Goal: Task Accomplishment & Management: Complete application form

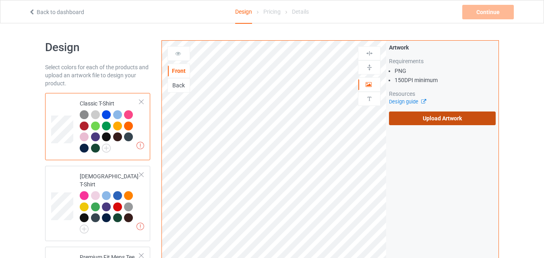
click at [410, 115] on label "Upload Artwork" at bounding box center [442, 118] width 107 height 14
click at [0, 0] on input "Upload Artwork" at bounding box center [0, 0] width 0 height 0
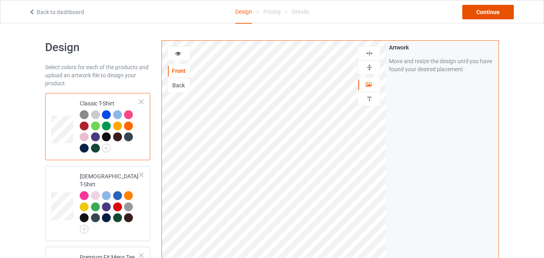
click at [474, 15] on div "Continue" at bounding box center [488, 12] width 52 height 14
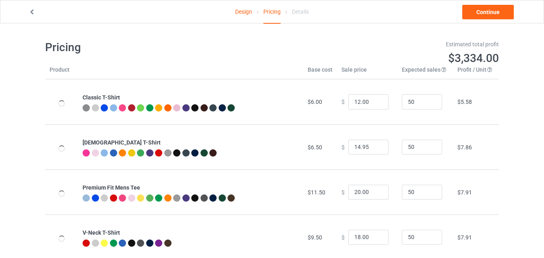
click at [237, 16] on link "Design" at bounding box center [243, 11] width 17 height 23
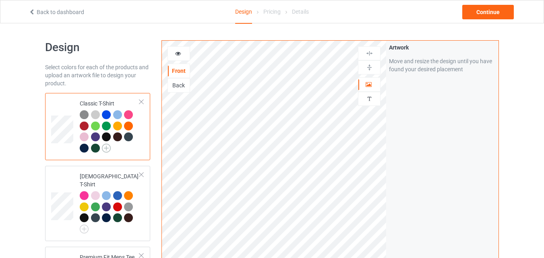
click at [110, 151] on img at bounding box center [106, 148] width 9 height 9
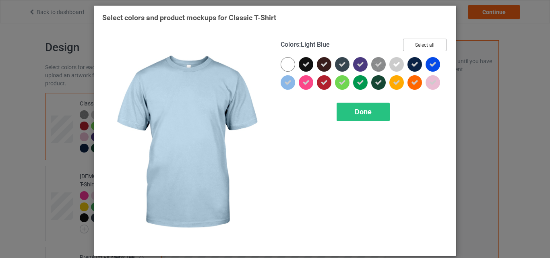
click at [408, 41] on button "Select all" at bounding box center [424, 45] width 43 height 12
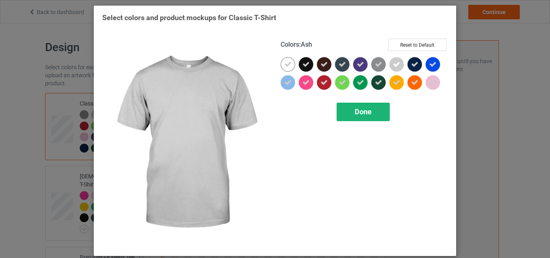
click at [360, 118] on div "Done" at bounding box center [362, 112] width 53 height 19
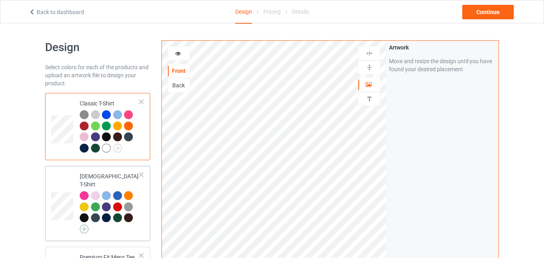
click at [82, 225] on img at bounding box center [84, 229] width 9 height 9
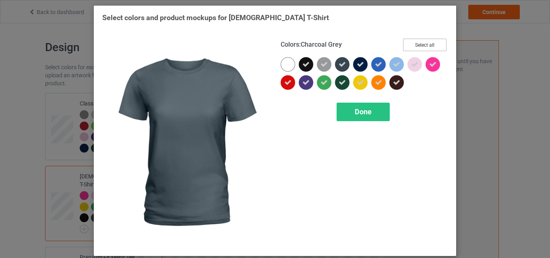
click at [410, 43] on button "Select all" at bounding box center [424, 45] width 43 height 12
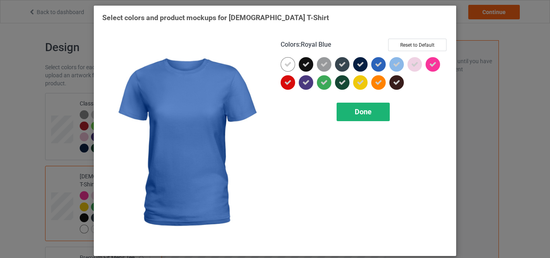
click at [355, 112] on span "Done" at bounding box center [363, 111] width 17 height 8
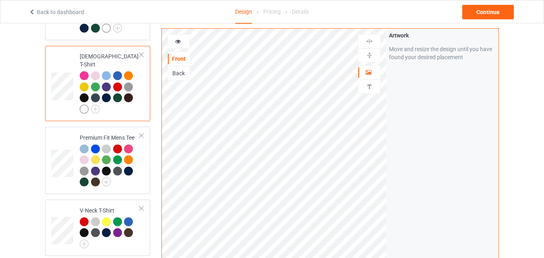
scroll to position [128, 0]
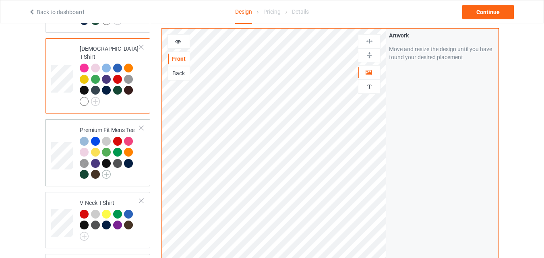
click at [103, 170] on img at bounding box center [106, 174] width 9 height 9
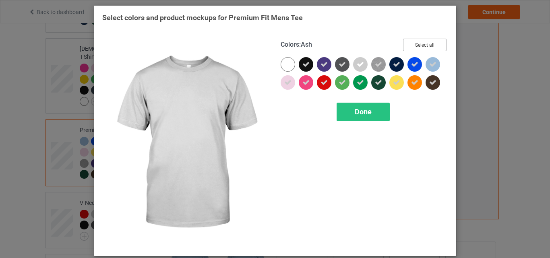
click at [418, 43] on button "Select all" at bounding box center [424, 45] width 43 height 12
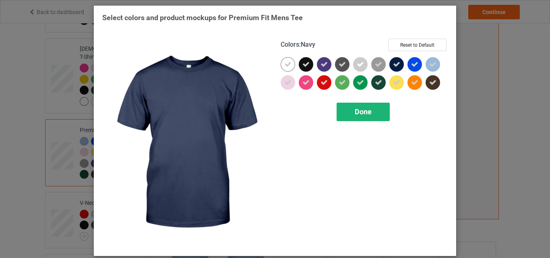
click at [349, 113] on div "Done" at bounding box center [362, 112] width 53 height 19
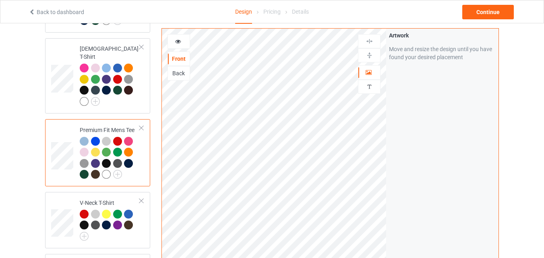
click at [82, 137] on div at bounding box center [84, 141] width 9 height 9
click at [84, 232] on img at bounding box center [84, 236] width 9 height 9
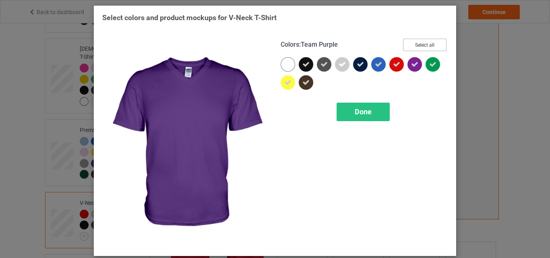
click at [424, 45] on button "Select all" at bounding box center [424, 45] width 43 height 12
click at [424, 45] on button "Reset to Default" at bounding box center [417, 45] width 58 height 12
click at [424, 45] on button "Select all" at bounding box center [424, 45] width 43 height 12
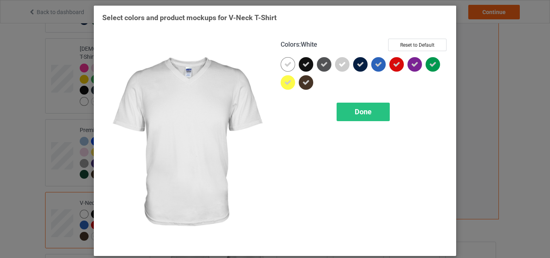
click at [289, 66] on div at bounding box center [287, 64] width 14 height 14
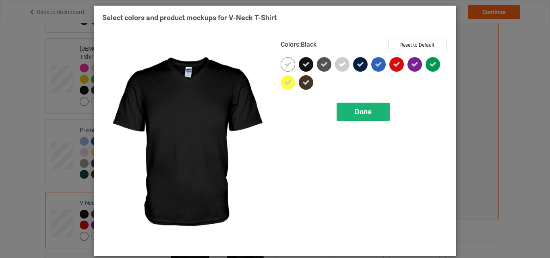
click at [342, 120] on div "Done" at bounding box center [362, 112] width 53 height 19
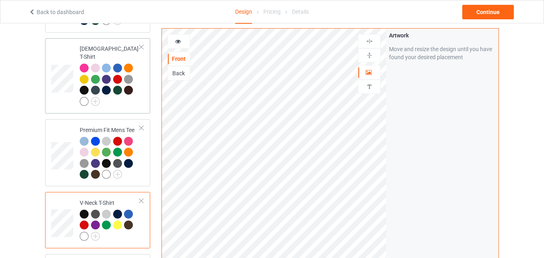
click at [86, 64] on div at bounding box center [84, 68] width 9 height 9
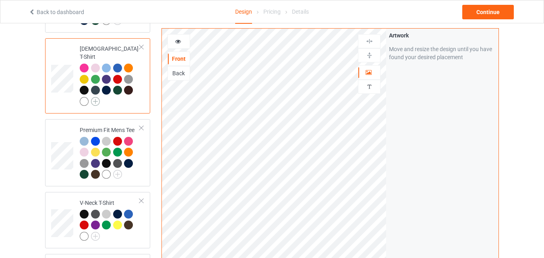
click at [93, 97] on img at bounding box center [95, 101] width 9 height 9
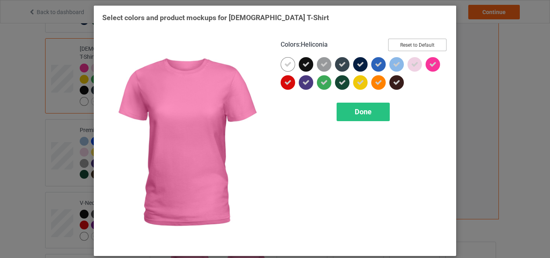
click at [392, 49] on button "Reset to Default" at bounding box center [417, 45] width 58 height 12
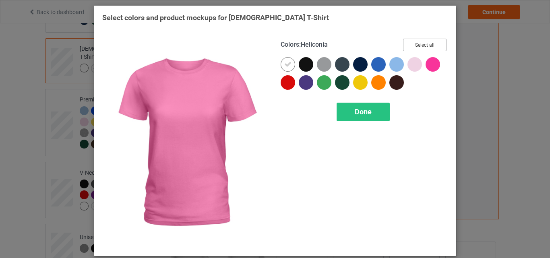
click at [392, 49] on div "Colors : Heliconia Select all" at bounding box center [363, 48] width 167 height 19
click at [421, 44] on button "Select all" at bounding box center [424, 45] width 43 height 12
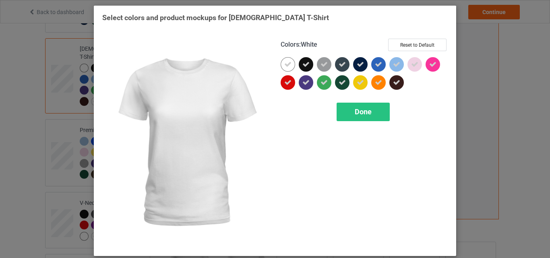
click at [291, 62] on div at bounding box center [287, 64] width 14 height 14
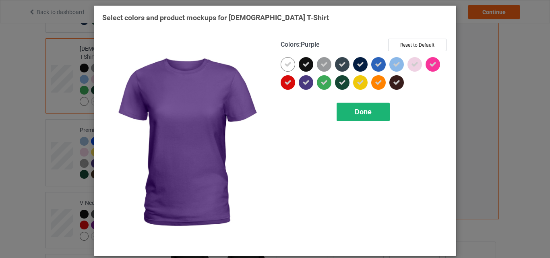
click at [360, 104] on div "Done" at bounding box center [362, 112] width 53 height 19
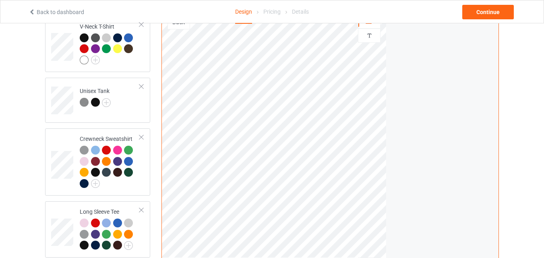
scroll to position [306, 0]
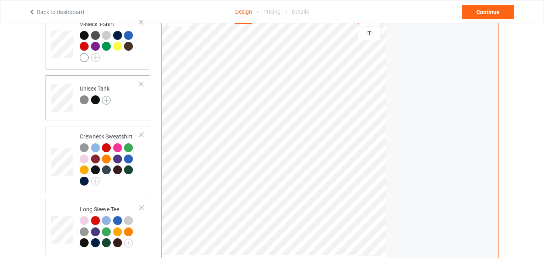
click at [104, 96] on img at bounding box center [106, 100] width 9 height 9
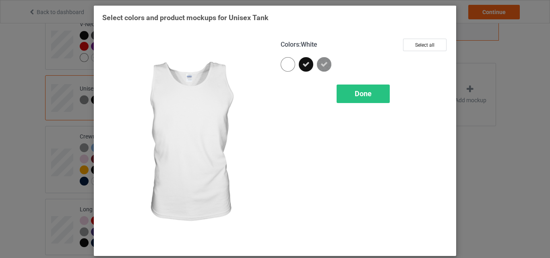
click at [280, 68] on div at bounding box center [287, 64] width 14 height 14
click at [342, 101] on div "Done" at bounding box center [362, 94] width 53 height 19
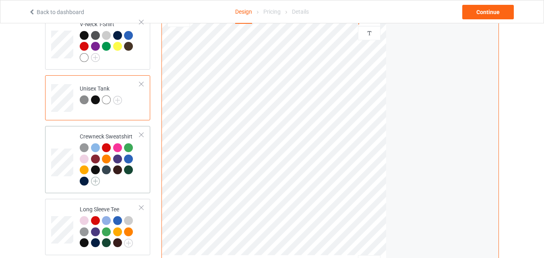
click at [95, 177] on img at bounding box center [95, 181] width 9 height 9
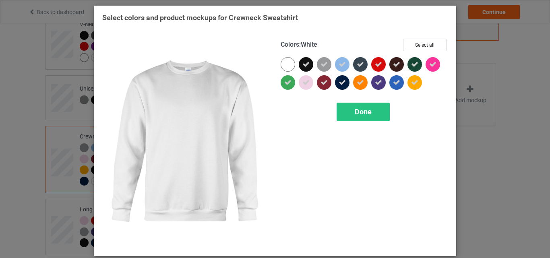
click at [289, 67] on div at bounding box center [287, 64] width 14 height 14
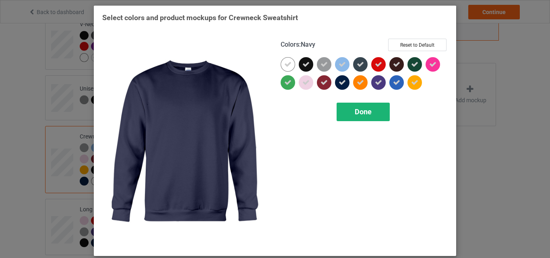
click at [360, 106] on div "Done" at bounding box center [362, 112] width 53 height 19
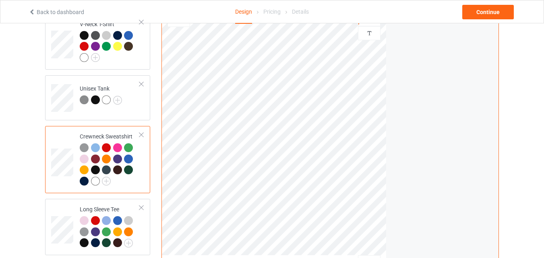
scroll to position [413, 0]
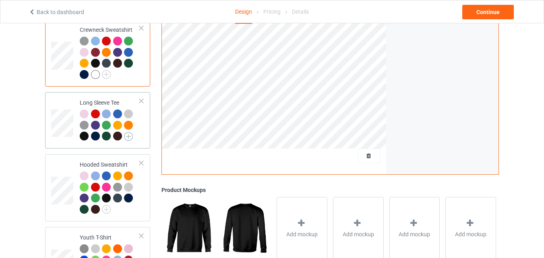
click at [128, 134] on img at bounding box center [128, 136] width 9 height 9
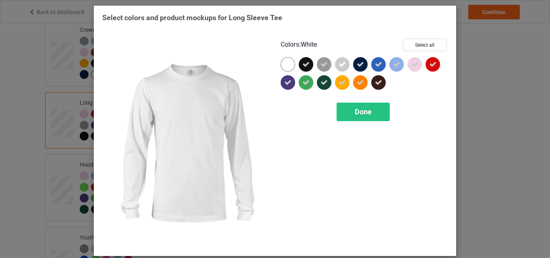
click at [290, 65] on div at bounding box center [287, 64] width 14 height 14
click at [387, 116] on div "Done" at bounding box center [362, 112] width 53 height 19
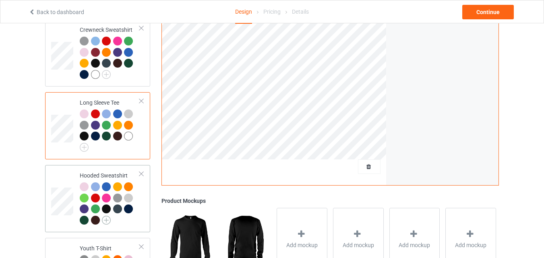
click at [107, 216] on img at bounding box center [106, 220] width 9 height 9
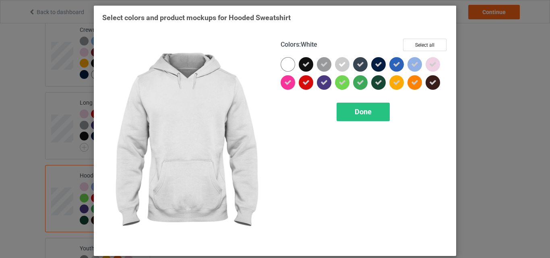
click at [287, 62] on div at bounding box center [287, 64] width 14 height 14
click at [353, 107] on div "Done" at bounding box center [362, 112] width 53 height 19
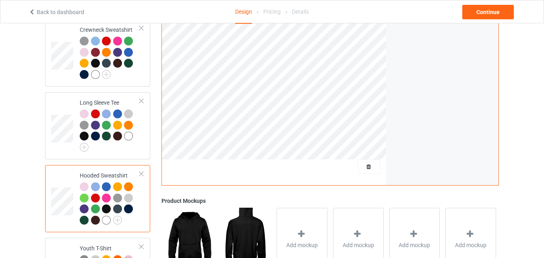
scroll to position [510, 0]
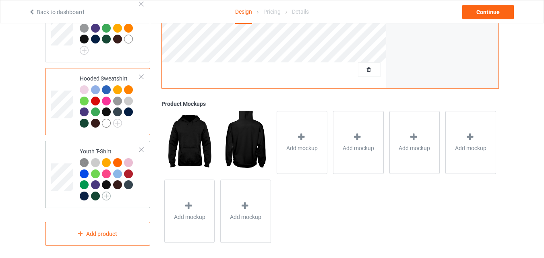
click at [108, 192] on img at bounding box center [106, 196] width 9 height 9
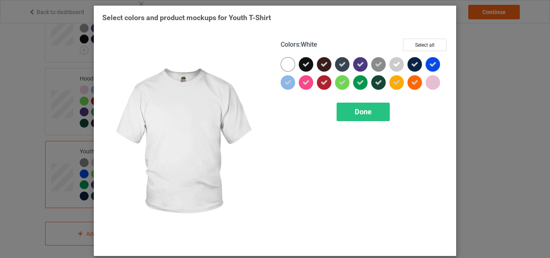
click at [281, 71] on div at bounding box center [289, 66] width 18 height 18
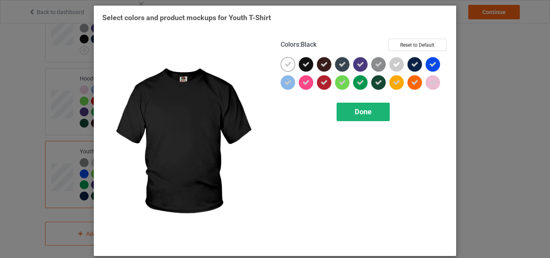
click at [368, 113] on span "Done" at bounding box center [363, 111] width 17 height 8
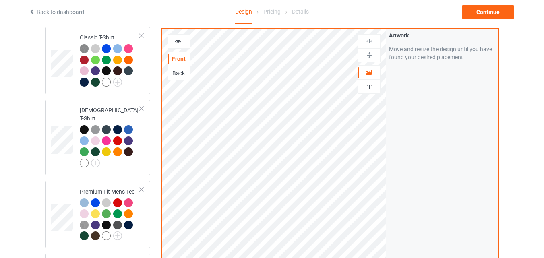
scroll to position [49, 0]
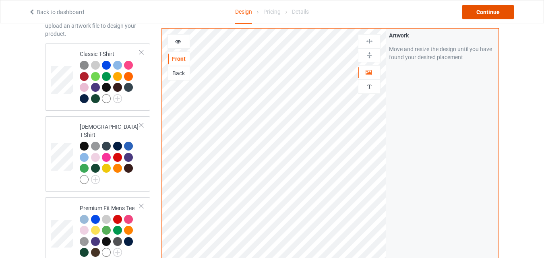
click at [484, 12] on div "Continue" at bounding box center [488, 12] width 52 height 14
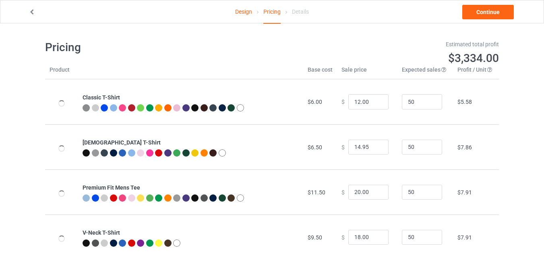
click at [242, 11] on link "Design" at bounding box center [243, 11] width 17 height 23
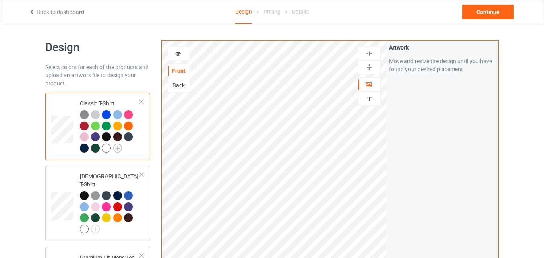
click at [118, 151] on img at bounding box center [117, 148] width 9 height 9
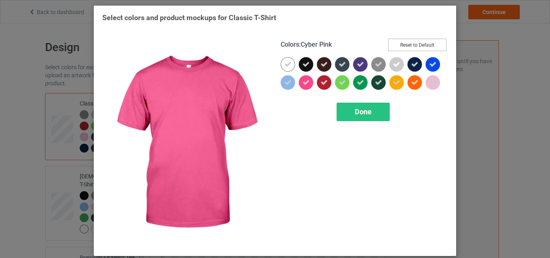
click at [407, 43] on button "Reset to Default" at bounding box center [417, 45] width 58 height 12
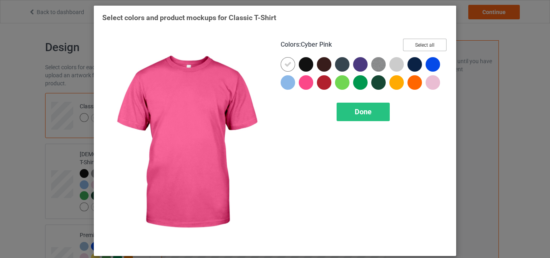
click at [407, 43] on button "Select all" at bounding box center [424, 45] width 43 height 12
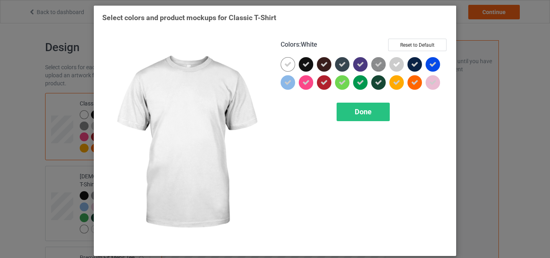
click at [287, 66] on icon at bounding box center [287, 64] width 7 height 7
click at [287, 66] on div at bounding box center [287, 64] width 14 height 14
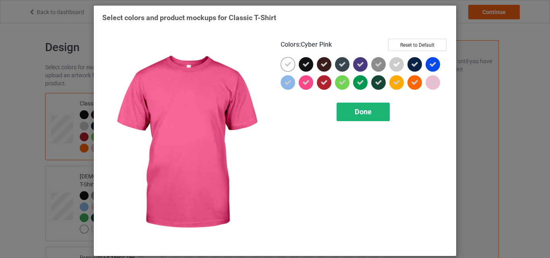
click at [373, 114] on div "Done" at bounding box center [362, 112] width 53 height 19
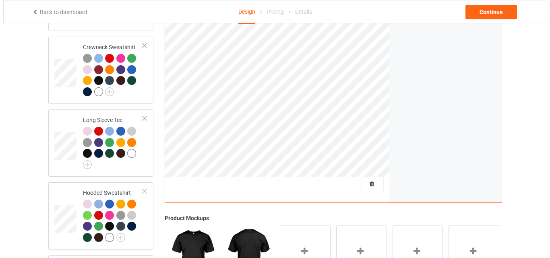
scroll to position [510, 0]
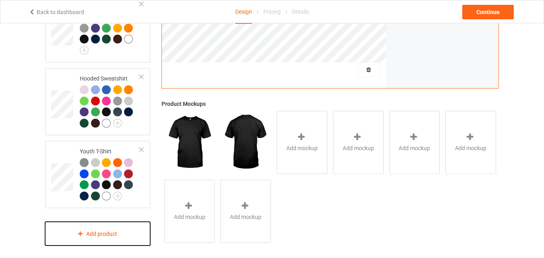
click at [131, 222] on div "Add product" at bounding box center [97, 234] width 105 height 24
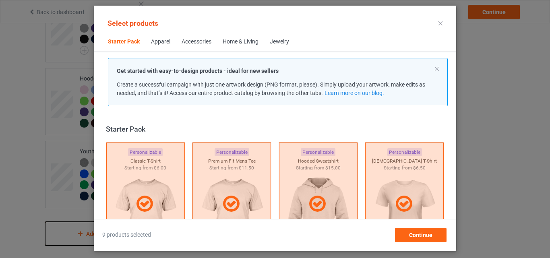
scroll to position [10, 0]
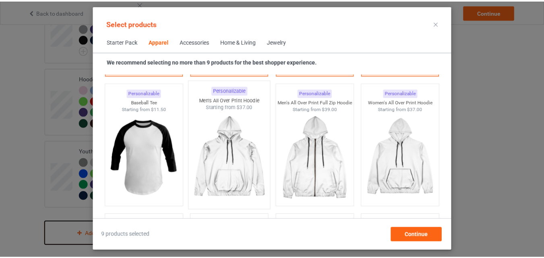
scroll to position [703, 0]
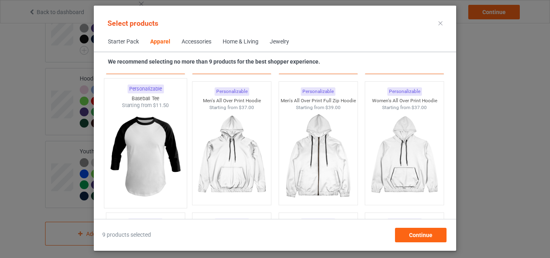
click at [166, 151] on img at bounding box center [145, 156] width 76 height 95
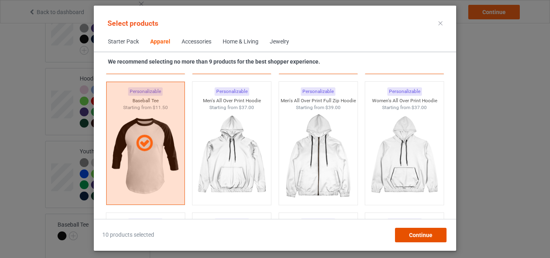
click at [427, 235] on span "Continue" at bounding box center [420, 235] width 23 height 6
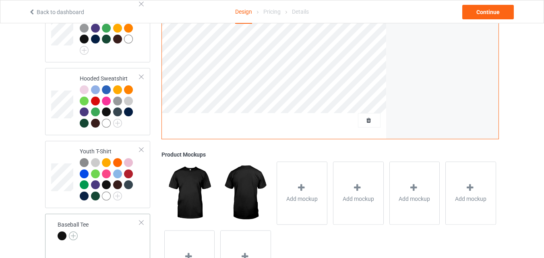
click at [72, 231] on img at bounding box center [73, 235] width 9 height 9
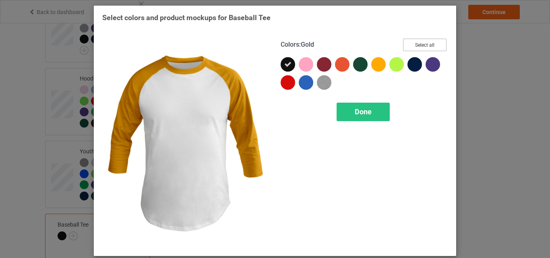
click at [413, 49] on button "Select all" at bounding box center [424, 45] width 43 height 12
click at [373, 113] on div "Done" at bounding box center [362, 112] width 53 height 19
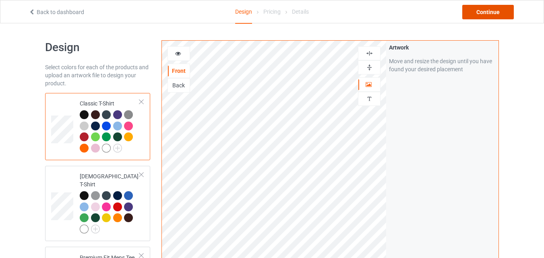
click at [480, 8] on div "Continue" at bounding box center [488, 12] width 52 height 14
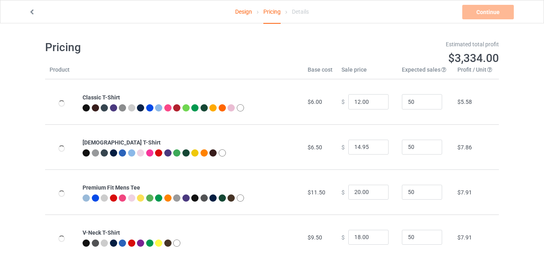
click at [480, 8] on div "Continue Pricing data is incomplete." at bounding box center [488, 12] width 53 height 14
click at [238, 13] on link "Design" at bounding box center [243, 11] width 17 height 23
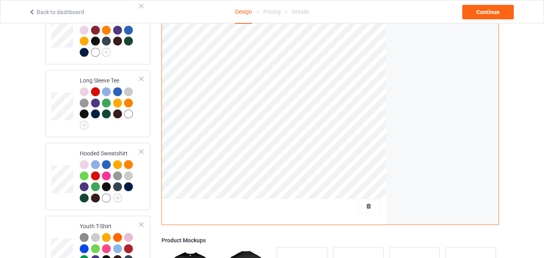
scroll to position [572, 0]
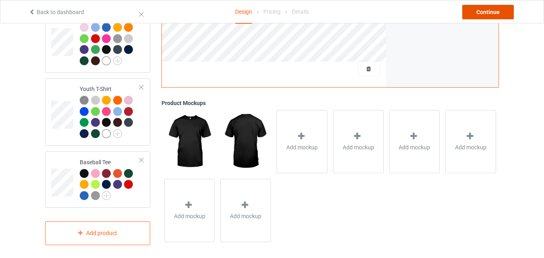
click at [488, 10] on div "Continue" at bounding box center [488, 12] width 52 height 14
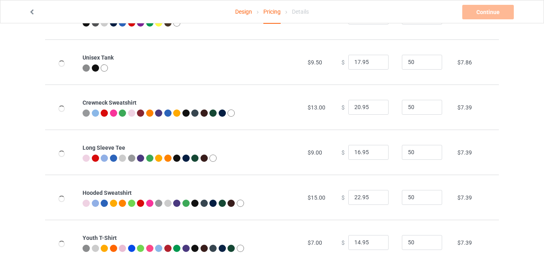
scroll to position [244, 0]
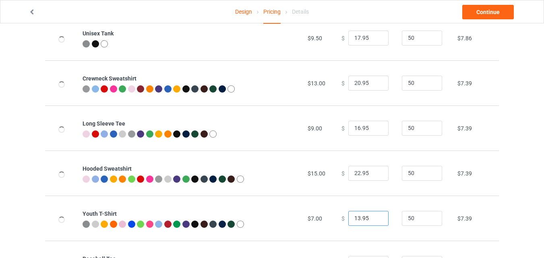
type input "13.95"
click at [377, 220] on input "13.95" at bounding box center [368, 218] width 40 height 15
type input "21.95"
click at [373, 174] on input "21.95" at bounding box center [368, 173] width 40 height 15
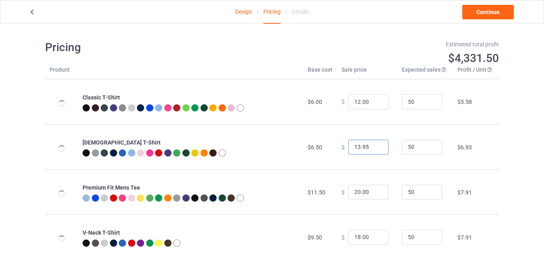
click at [375, 150] on input "13.95" at bounding box center [368, 147] width 40 height 15
type input "12.95"
click at [375, 150] on input "12.95" at bounding box center [368, 147] width 40 height 15
click at [374, 193] on input "19" at bounding box center [368, 192] width 40 height 15
type input "19.00"
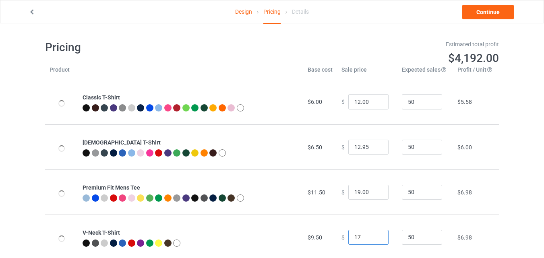
click at [375, 240] on input "17" at bounding box center [368, 237] width 40 height 15
type input "17.00"
click at [479, 8] on link "Continue" at bounding box center [488, 12] width 52 height 14
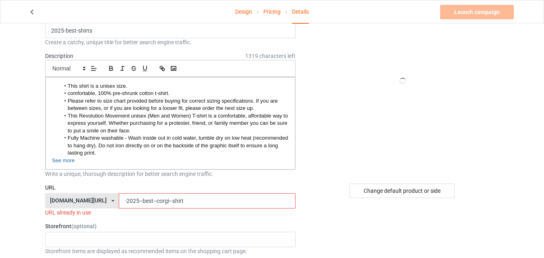
scroll to position [57, 0]
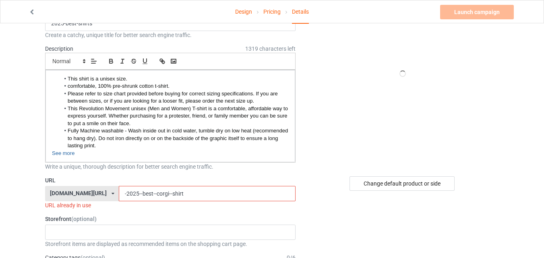
click at [182, 198] on input "-2025--best--corgi--shirt" at bounding box center [207, 193] width 176 height 15
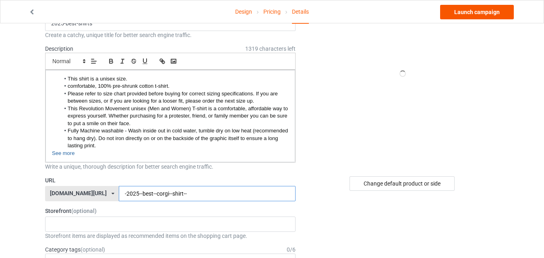
type input "-2025--best--corgi--shirt--"
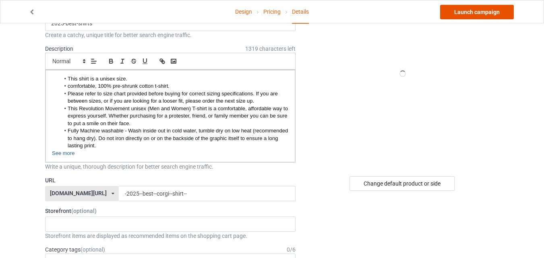
click at [457, 8] on link "Launch campaign" at bounding box center [477, 12] width 74 height 14
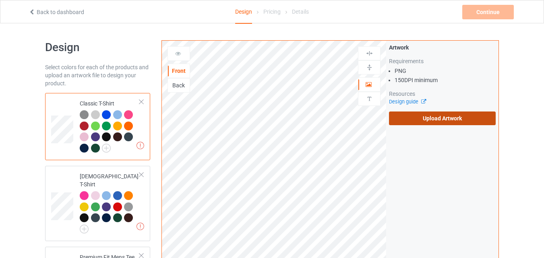
click at [427, 120] on label "Upload Artwork" at bounding box center [442, 118] width 107 height 14
click at [0, 0] on input "Upload Artwork" at bounding box center [0, 0] width 0 height 0
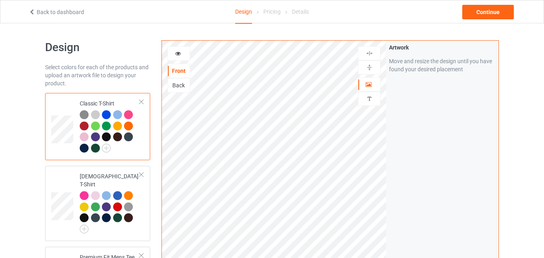
click at [392, 186] on div "Artwork Move and resize the design until you have found your desired placement" at bounding box center [442, 194] width 112 height 306
click at [483, 16] on div "Continue" at bounding box center [488, 12] width 52 height 14
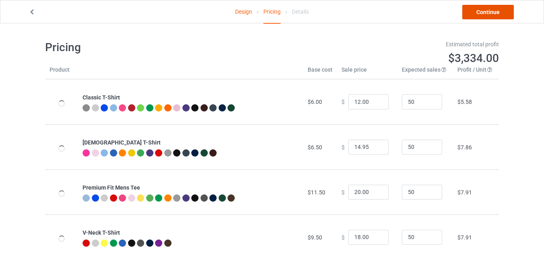
click at [489, 15] on link "Continue" at bounding box center [488, 12] width 52 height 14
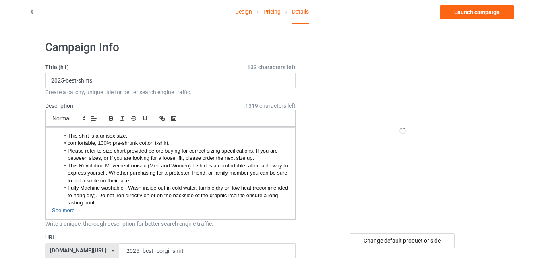
scroll to position [68, 0]
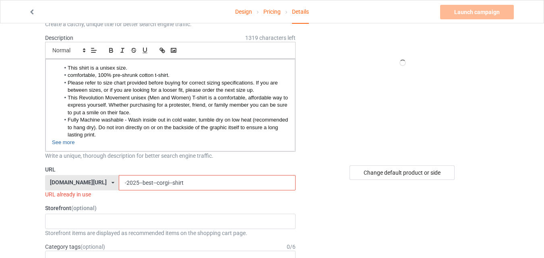
click at [176, 182] on input "-2025--best--corgi--shirt" at bounding box center [207, 182] width 176 height 15
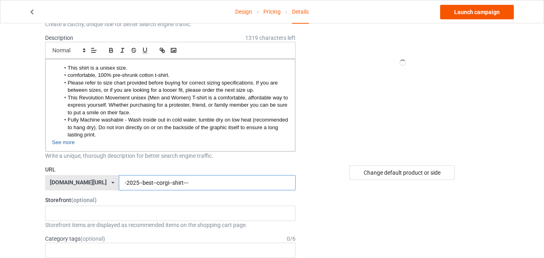
type input "-2025--best--corgi--shirt---"
click at [478, 10] on link "Launch campaign" at bounding box center [477, 12] width 74 height 14
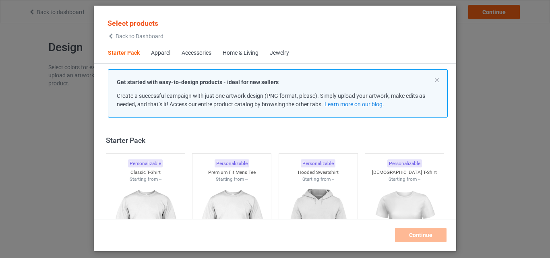
scroll to position [10, 0]
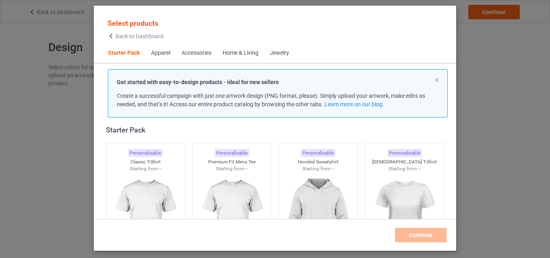
click at [437, 85] on p "Get started with easy-to-design products - ideal for new sellers" at bounding box center [278, 82] width 322 height 8
click at [40, 10] on div "Select products Back to Dashboard Starter Pack Apparel Accessories Home & Livin…" at bounding box center [275, 129] width 550 height 258
click at [437, 82] on button at bounding box center [437, 80] width 4 height 4
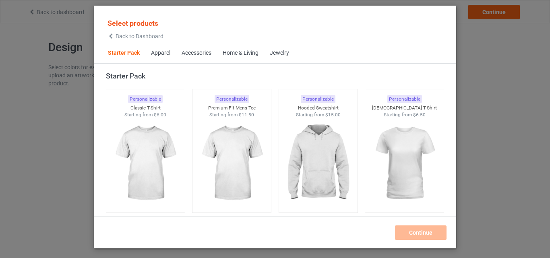
click at [130, 35] on span "Back to Dashboard" at bounding box center [139, 36] width 48 height 6
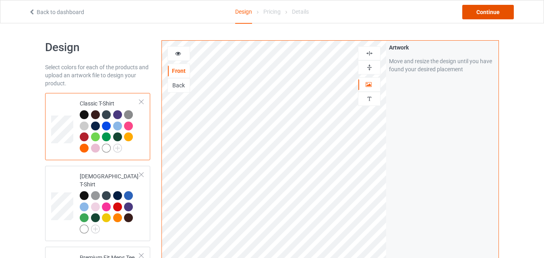
click at [484, 12] on div "Continue" at bounding box center [488, 12] width 52 height 14
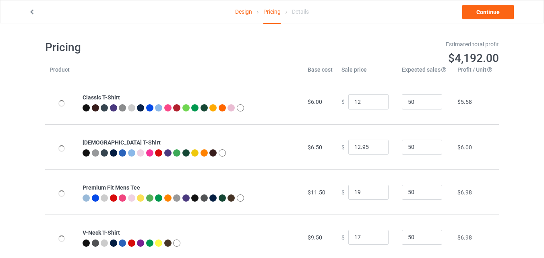
type input "12.00"
type input "19.00"
type input "17.00"
click at [484, 12] on link "Continue" at bounding box center [488, 12] width 52 height 14
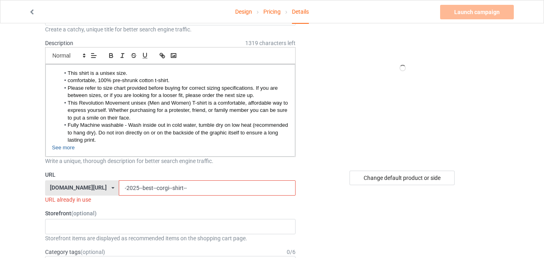
scroll to position [73, 0]
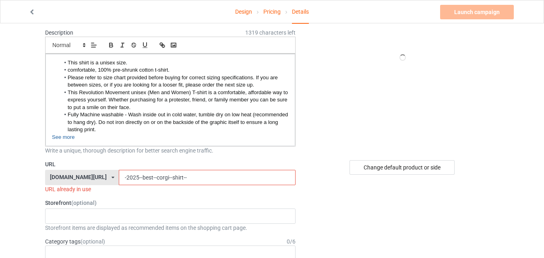
click at [176, 171] on input "-2025--best--corgi--shirt--" at bounding box center [207, 177] width 176 height 15
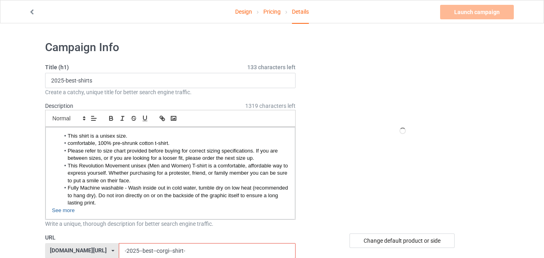
type input "-2025--best--corgi--shirt-"
click at [78, 80] on input "2025-best-shirts" at bounding box center [170, 80] width 250 height 15
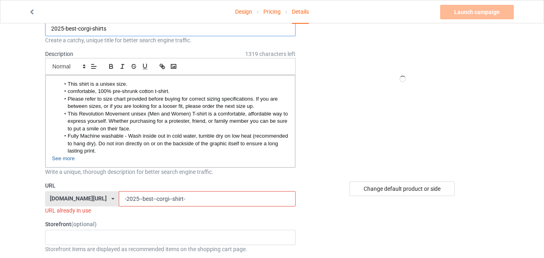
type input "2025-best-corgi-shirts"
click at [119, 198] on input "-2025--best--corgi--shirt-" at bounding box center [207, 198] width 176 height 15
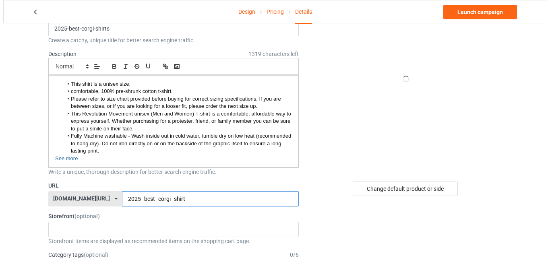
scroll to position [0, 0]
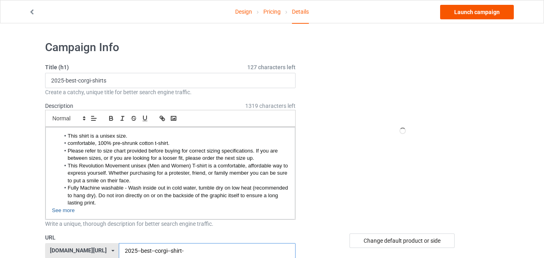
type input "2025--best--corgi--shirt-"
click at [473, 12] on link "Launch campaign" at bounding box center [477, 12] width 74 height 14
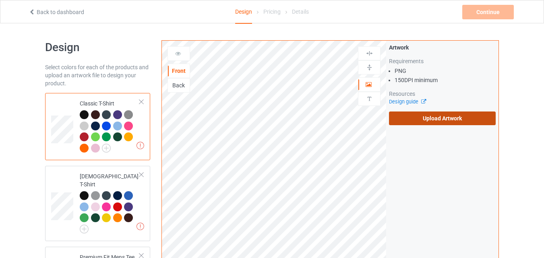
click at [398, 115] on label "Upload Artwork" at bounding box center [442, 118] width 107 height 14
click at [0, 0] on input "Upload Artwork" at bounding box center [0, 0] width 0 height 0
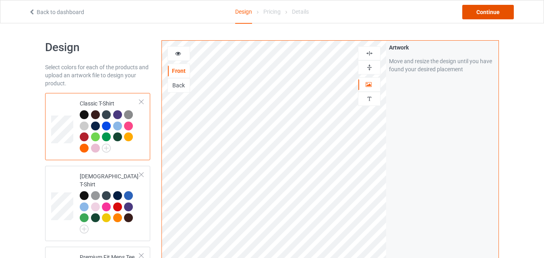
click at [478, 9] on div "Continue" at bounding box center [488, 12] width 52 height 14
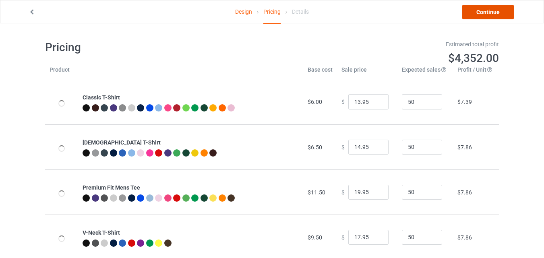
click at [485, 14] on link "Continue" at bounding box center [488, 12] width 52 height 14
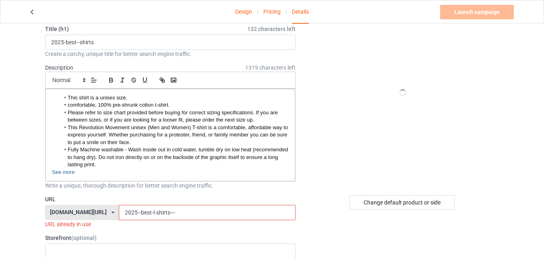
scroll to position [41, 0]
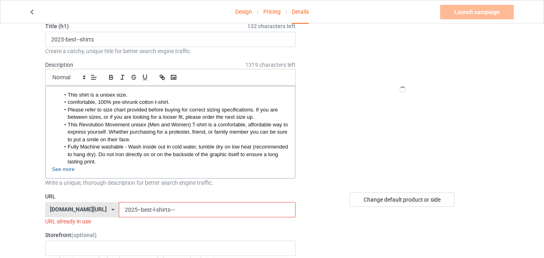
click at [133, 210] on input "2025--best-l-shirts---" at bounding box center [207, 209] width 176 height 15
click at [157, 208] on input "2025--best-shirts---" at bounding box center [207, 209] width 176 height 15
click at [171, 212] on input "2025--best-shirts-" at bounding box center [207, 209] width 176 height 15
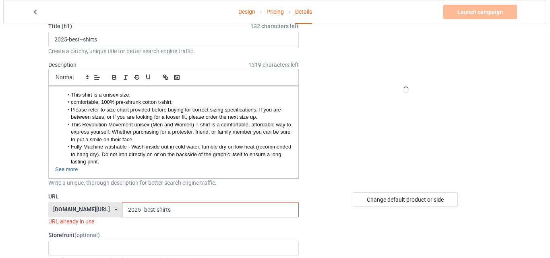
scroll to position [0, 0]
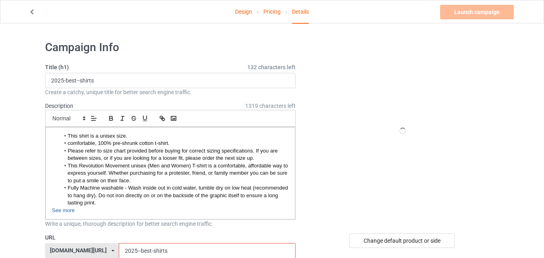
click at [120, 250] on input "2025--best-shirts" at bounding box center [207, 250] width 176 height 15
click at [131, 251] on input "2025-best-shirts" at bounding box center [207, 250] width 176 height 15
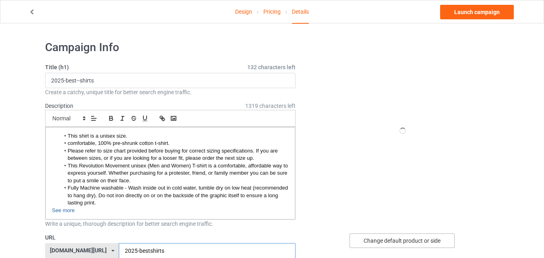
type input "2025-bestshirts"
click at [416, 240] on div "Change default product or side" at bounding box center [401, 240] width 105 height 14
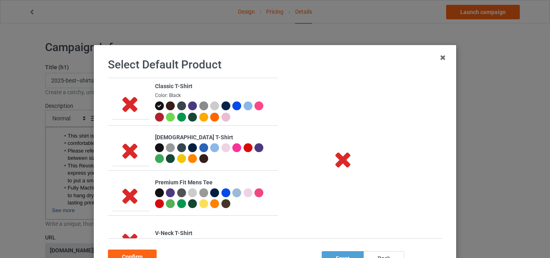
click at [156, 199] on div at bounding box center [159, 203] width 9 height 9
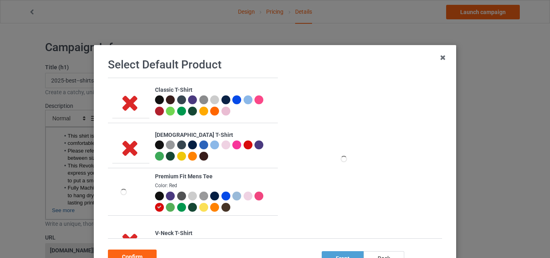
click at [155, 110] on div at bounding box center [159, 111] width 9 height 9
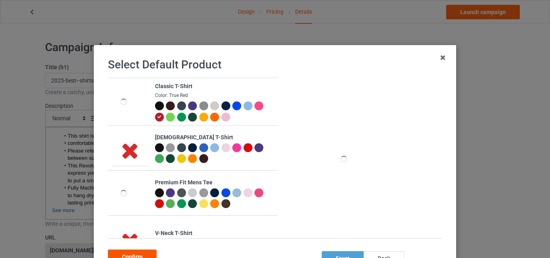
click at [148, 252] on div "Confirm" at bounding box center [132, 257] width 49 height 14
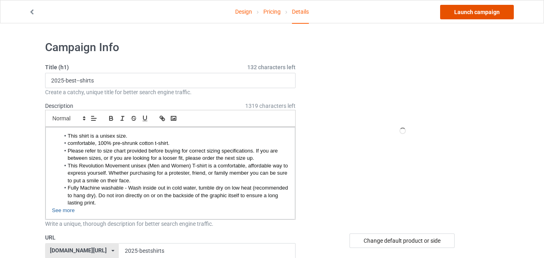
click at [469, 12] on link "Launch campaign" at bounding box center [477, 12] width 74 height 14
